Goal: Navigation & Orientation: Find specific page/section

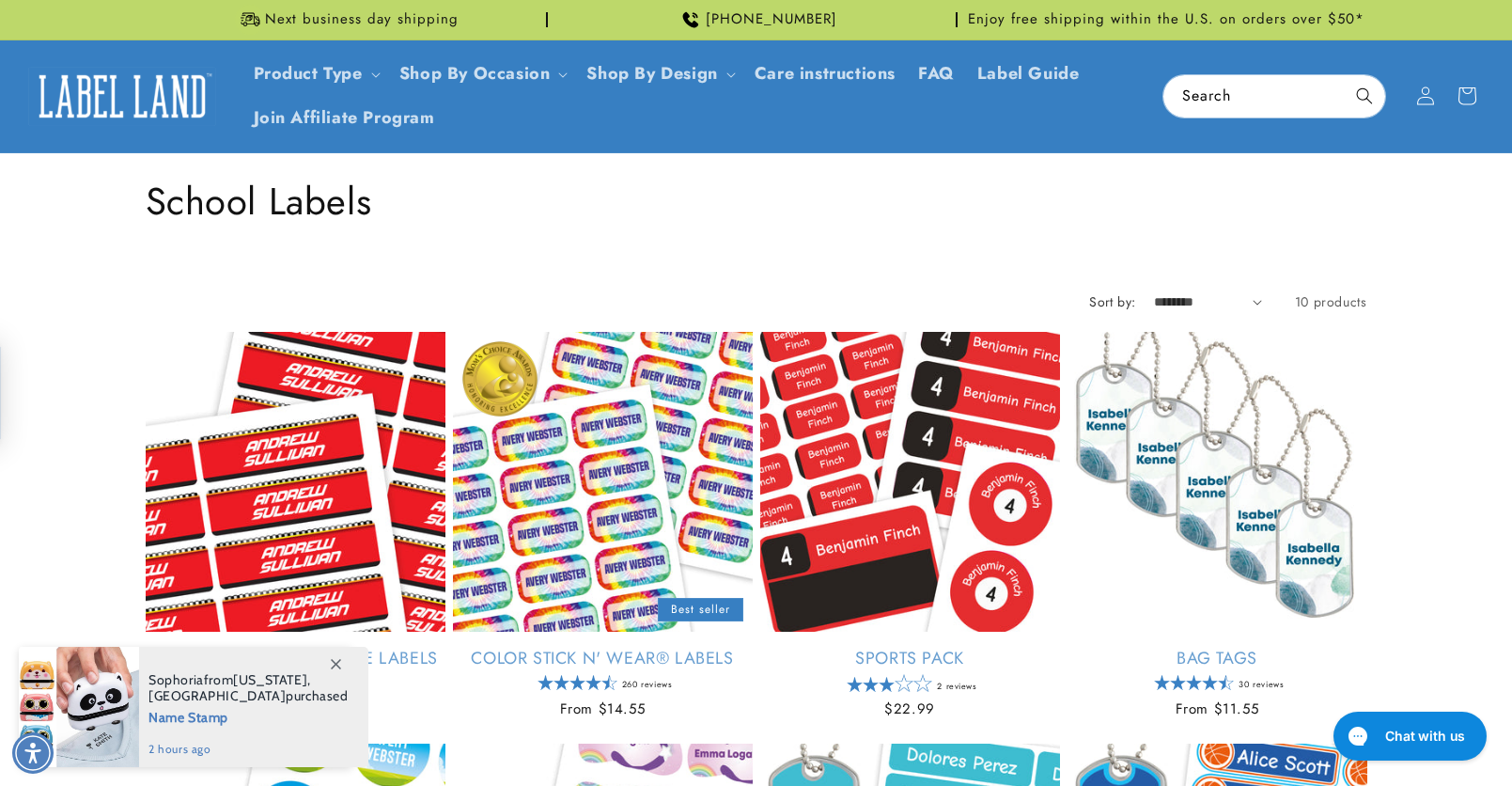
scroll to position [1503, 0]
